Goal: Information Seeking & Learning: Learn about a topic

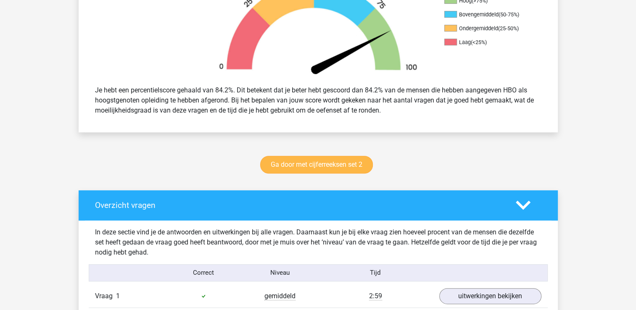
scroll to position [294, 0]
click at [302, 162] on link "Ga door met cijferreeksen set 2" at bounding box center [316, 165] width 113 height 18
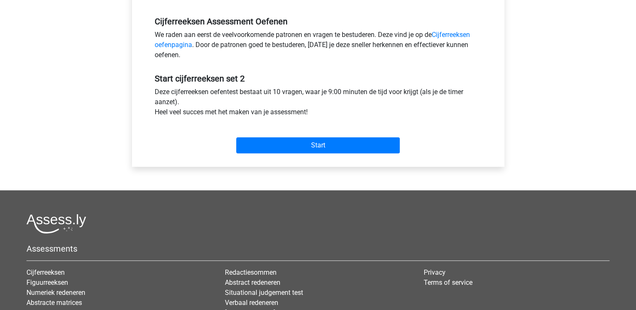
scroll to position [252, 0]
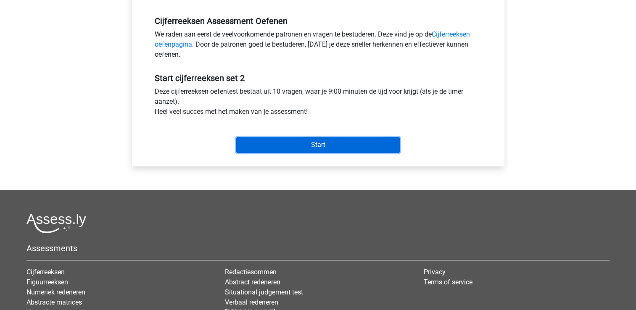
click at [277, 148] on input "Start" at bounding box center [317, 145] width 163 height 16
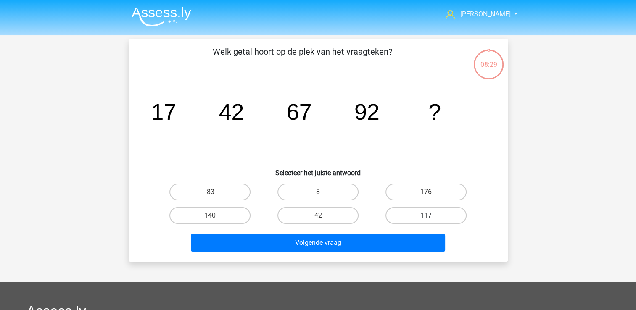
click at [405, 216] on label "117" at bounding box center [425, 215] width 81 height 17
click at [426, 216] on input "117" at bounding box center [428, 218] width 5 height 5
radio input "true"
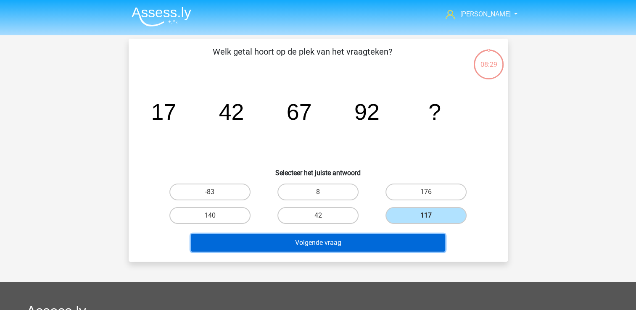
click at [282, 240] on button "Volgende vraag" at bounding box center [318, 243] width 254 height 18
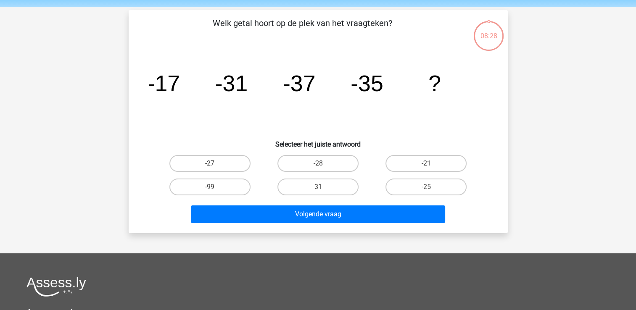
scroll to position [39, 0]
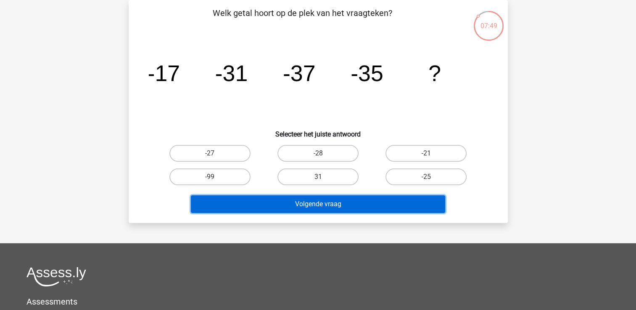
click at [327, 199] on button "Volgende vraag" at bounding box center [318, 204] width 254 height 18
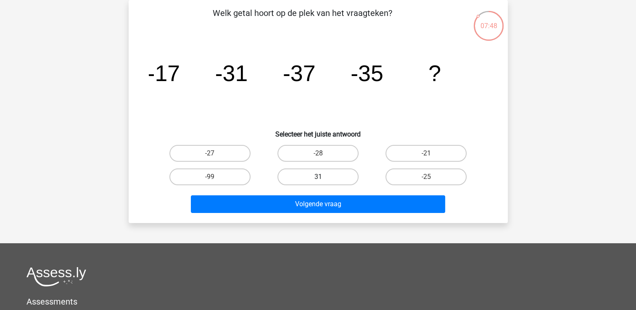
click at [306, 176] on label "31" at bounding box center [317, 177] width 81 height 17
click at [318, 177] on input "31" at bounding box center [320, 179] width 5 height 5
radio input "true"
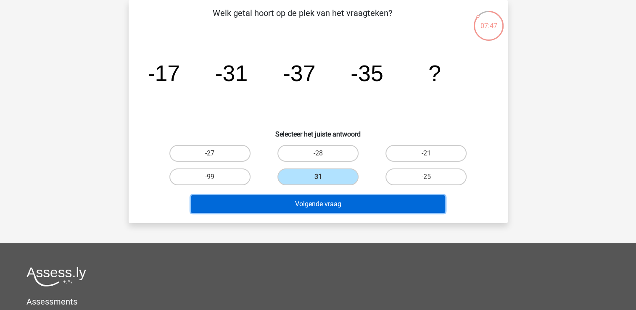
click at [283, 208] on button "Volgende vraag" at bounding box center [318, 204] width 254 height 18
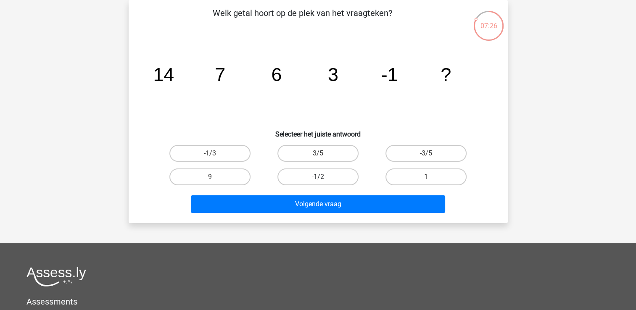
click at [307, 177] on label "-1/2" at bounding box center [317, 177] width 81 height 17
click at [318, 177] on input "-1/2" at bounding box center [320, 179] width 5 height 5
radio input "true"
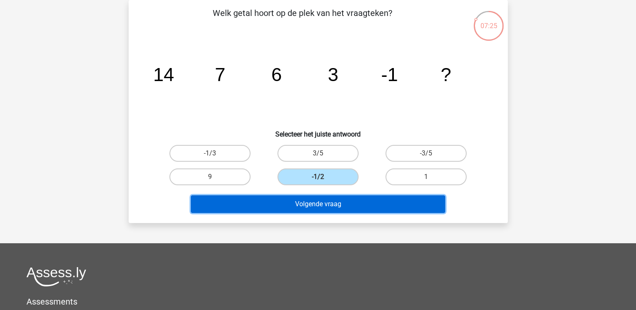
click at [300, 212] on button "Volgende vraag" at bounding box center [318, 204] width 254 height 18
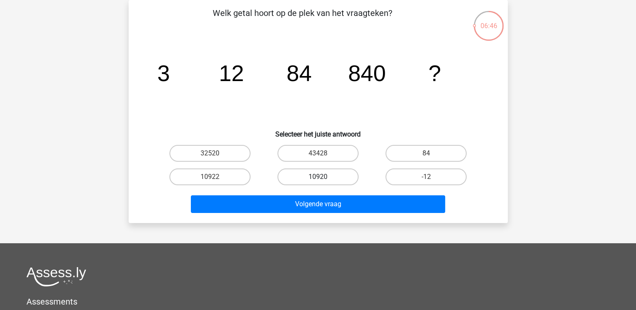
drag, startPoint x: 284, startPoint y: 175, endPoint x: 280, endPoint y: 182, distance: 8.1
click at [284, 175] on label "10920" at bounding box center [317, 177] width 81 height 17
click at [318, 177] on input "10920" at bounding box center [320, 179] width 5 height 5
radio input "true"
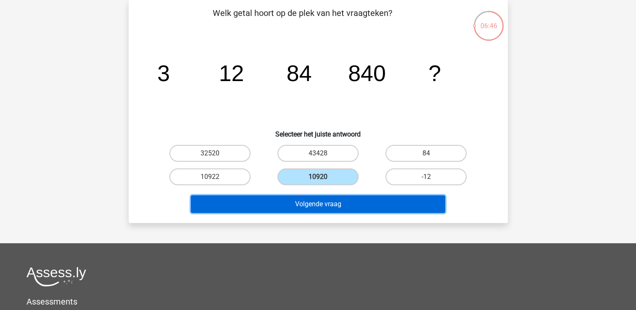
click at [264, 208] on button "Volgende vraag" at bounding box center [318, 204] width 254 height 18
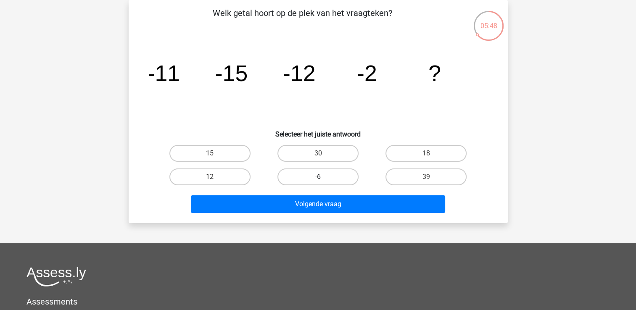
click at [292, 174] on label "-6" at bounding box center [317, 177] width 81 height 17
click at [318, 177] on input "-6" at bounding box center [320, 179] width 5 height 5
radio input "true"
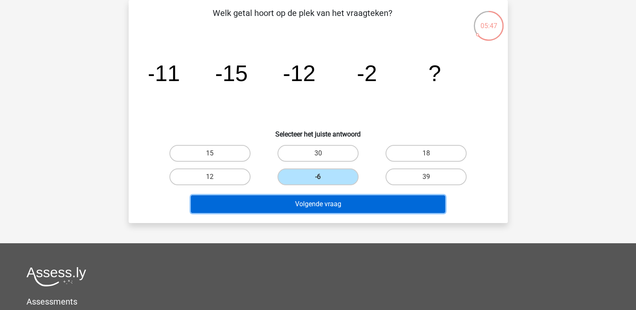
click at [277, 202] on button "Volgende vraag" at bounding box center [318, 204] width 254 height 18
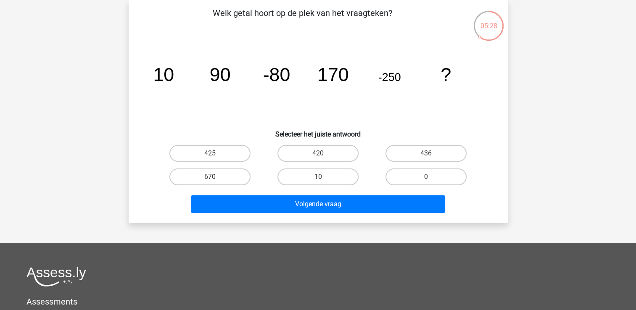
click at [322, 156] on input "420" at bounding box center [320, 155] width 5 height 5
radio input "true"
click at [314, 190] on div "Volgende vraag" at bounding box center [318, 203] width 352 height 28
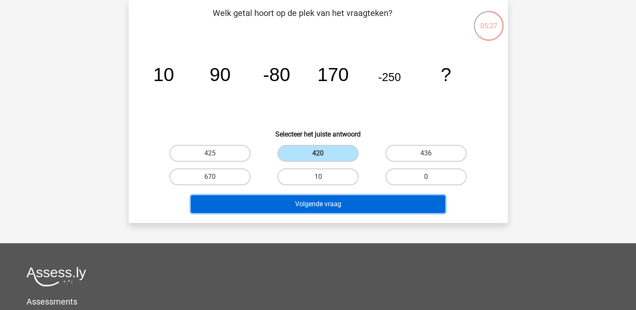
click at [314, 200] on button "Volgende vraag" at bounding box center [318, 204] width 254 height 18
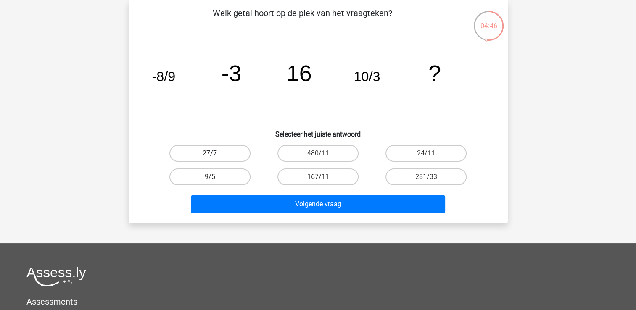
click at [221, 154] on label "27/7" at bounding box center [209, 153] width 81 height 17
click at [215, 154] on input "27/7" at bounding box center [212, 155] width 5 height 5
radio input "true"
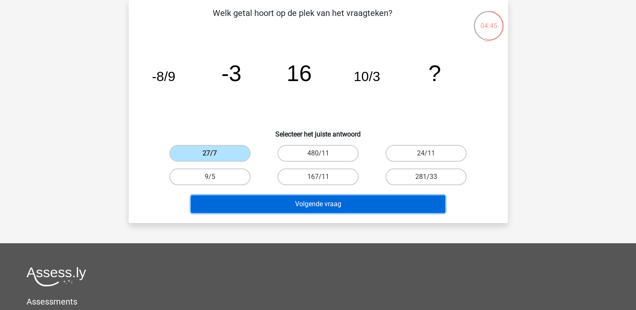
click at [251, 202] on button "Volgende vraag" at bounding box center [318, 204] width 254 height 18
